Goal: Find specific page/section: Find specific page/section

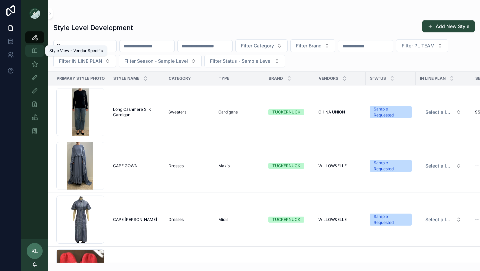
click at [35, 49] on icon "scrollable content" at bounding box center [34, 50] width 7 height 7
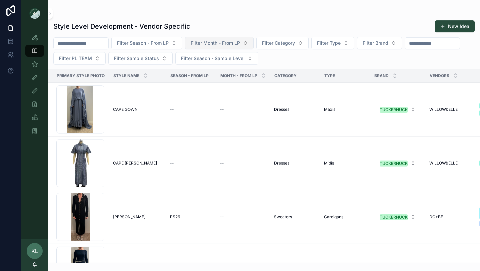
click at [249, 43] on button "Filter Month - From LP" at bounding box center [219, 43] width 69 height 13
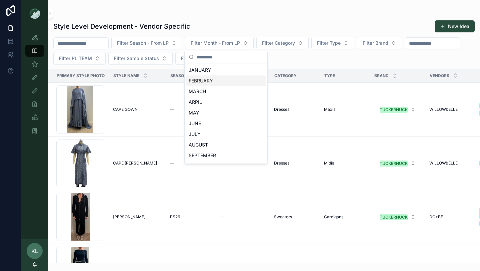
click at [210, 81] on div "FEBRUARY" at bounding box center [226, 80] width 80 height 11
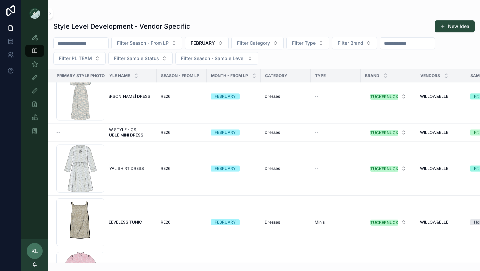
scroll to position [1876, 9]
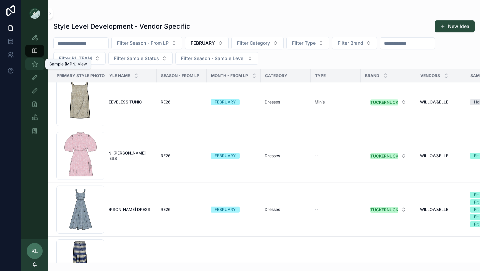
click at [35, 64] on icon "scrollable content" at bounding box center [34, 64] width 7 height 7
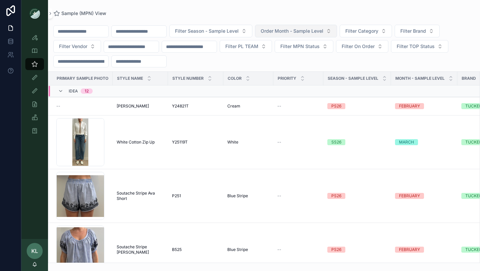
click at [282, 29] on span "Order Month - Sample Level" at bounding box center [292, 31] width 63 height 7
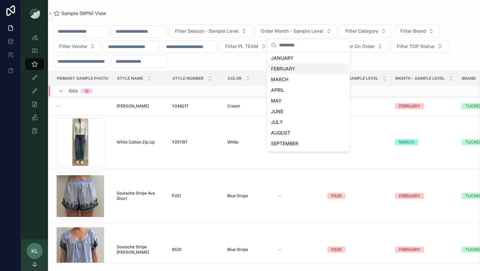
click at [295, 66] on div "FEBRUARY" at bounding box center [308, 68] width 80 height 11
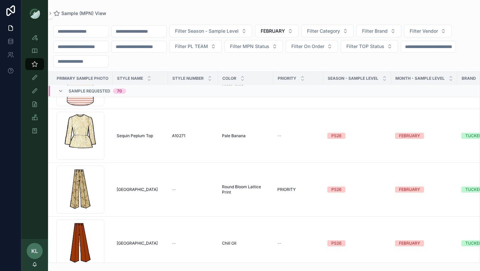
scroll to position [3254, 0]
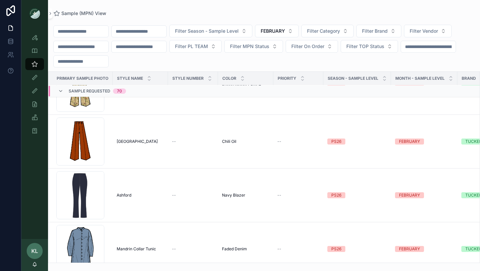
click at [97, 34] on input "scrollable content" at bounding box center [81, 31] width 55 height 9
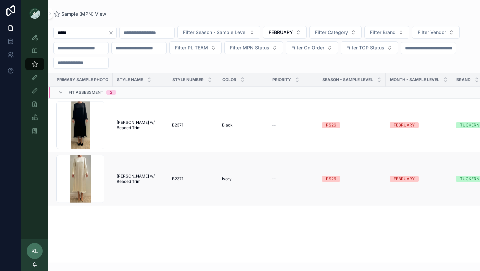
type input "*****"
click at [117, 29] on div "*****" at bounding box center [84, 33] width 63 height 12
click at [114, 31] on icon "Clear" at bounding box center [110, 32] width 5 height 5
